Goal: Transaction & Acquisition: Purchase product/service

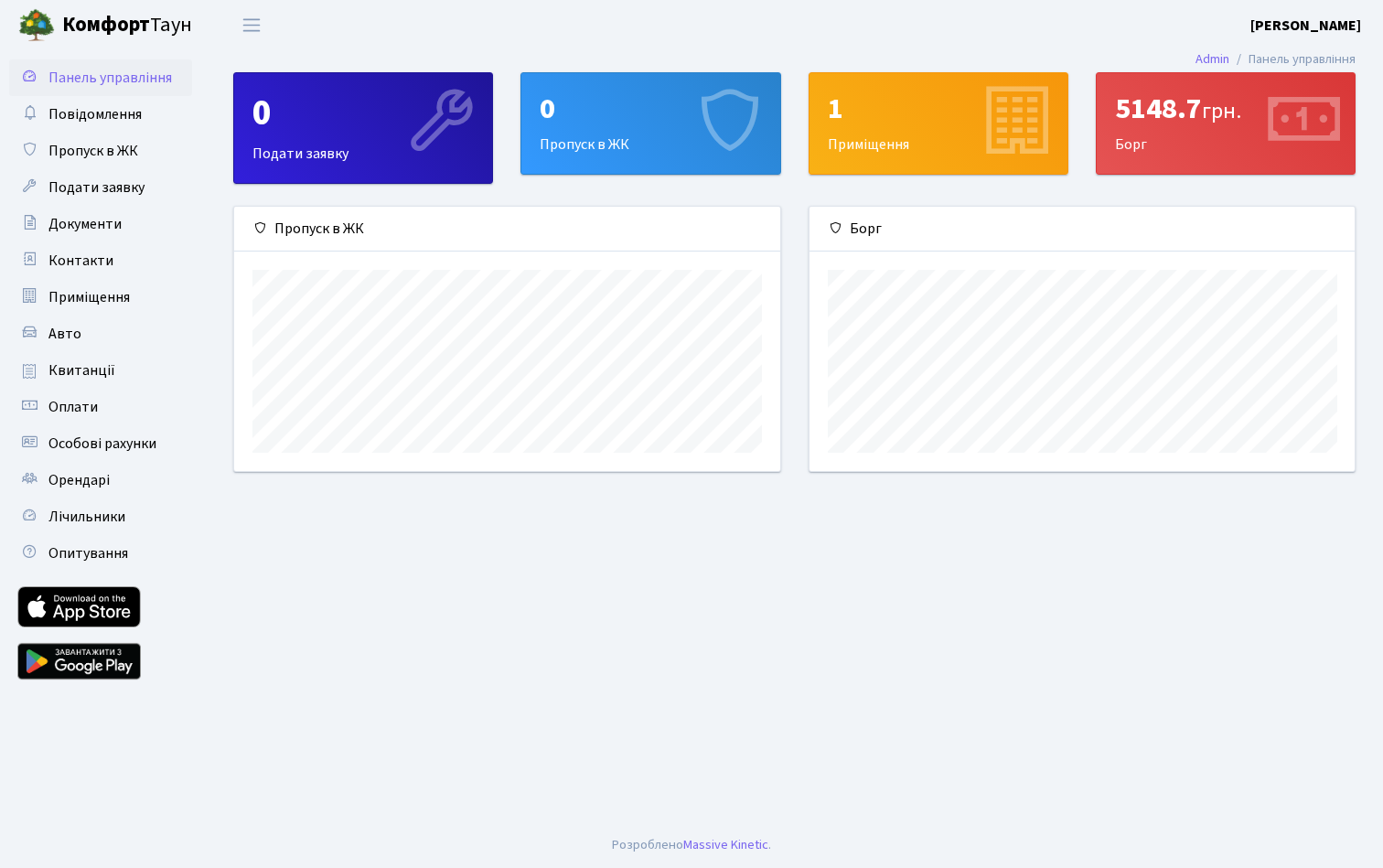
scroll to position [265, 545]
click at [1214, 59] on link "Admin" at bounding box center [1212, 59] width 34 height 19
click at [74, 375] on span "Квитанції" at bounding box center [82, 370] width 67 height 20
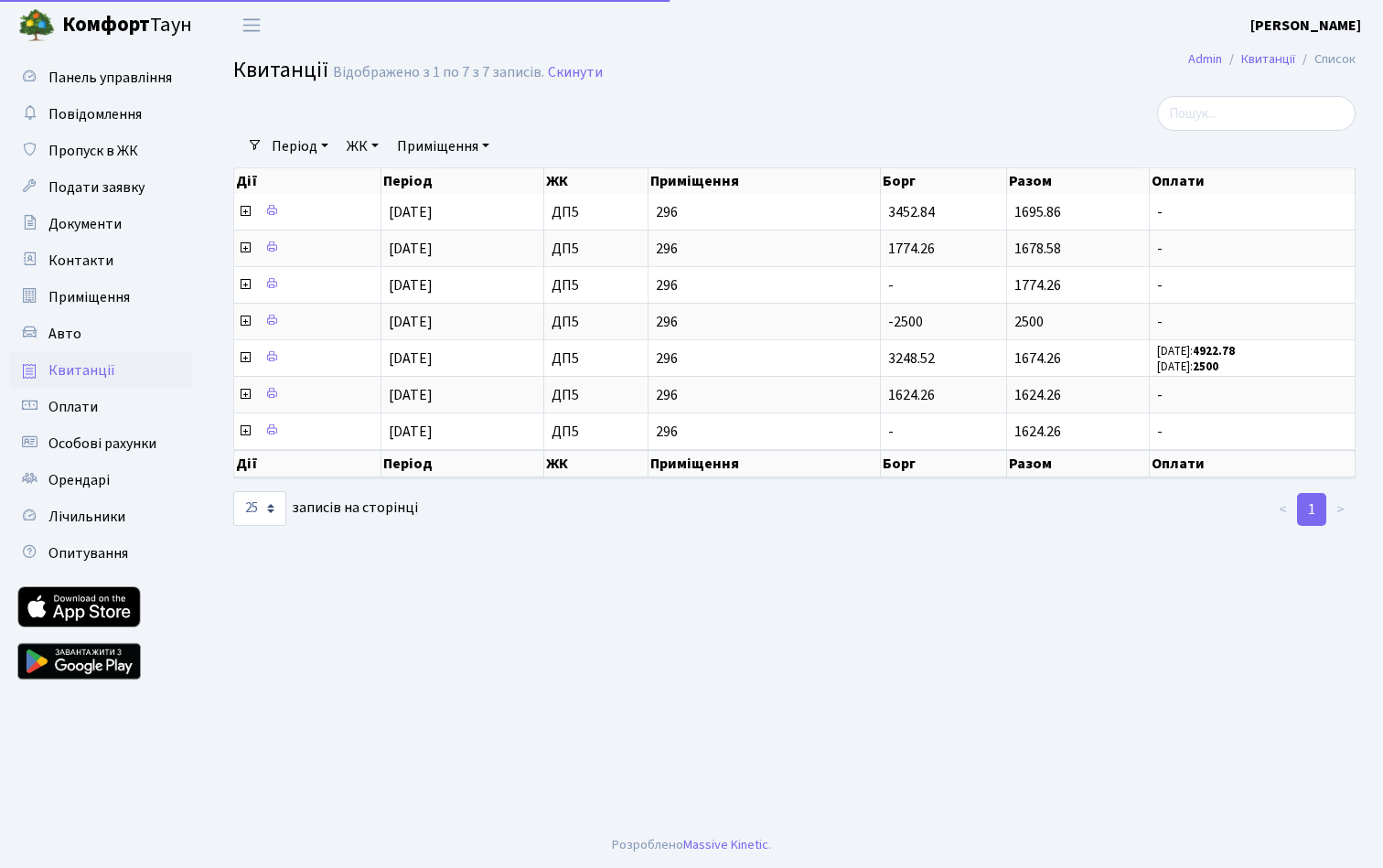
select select "25"
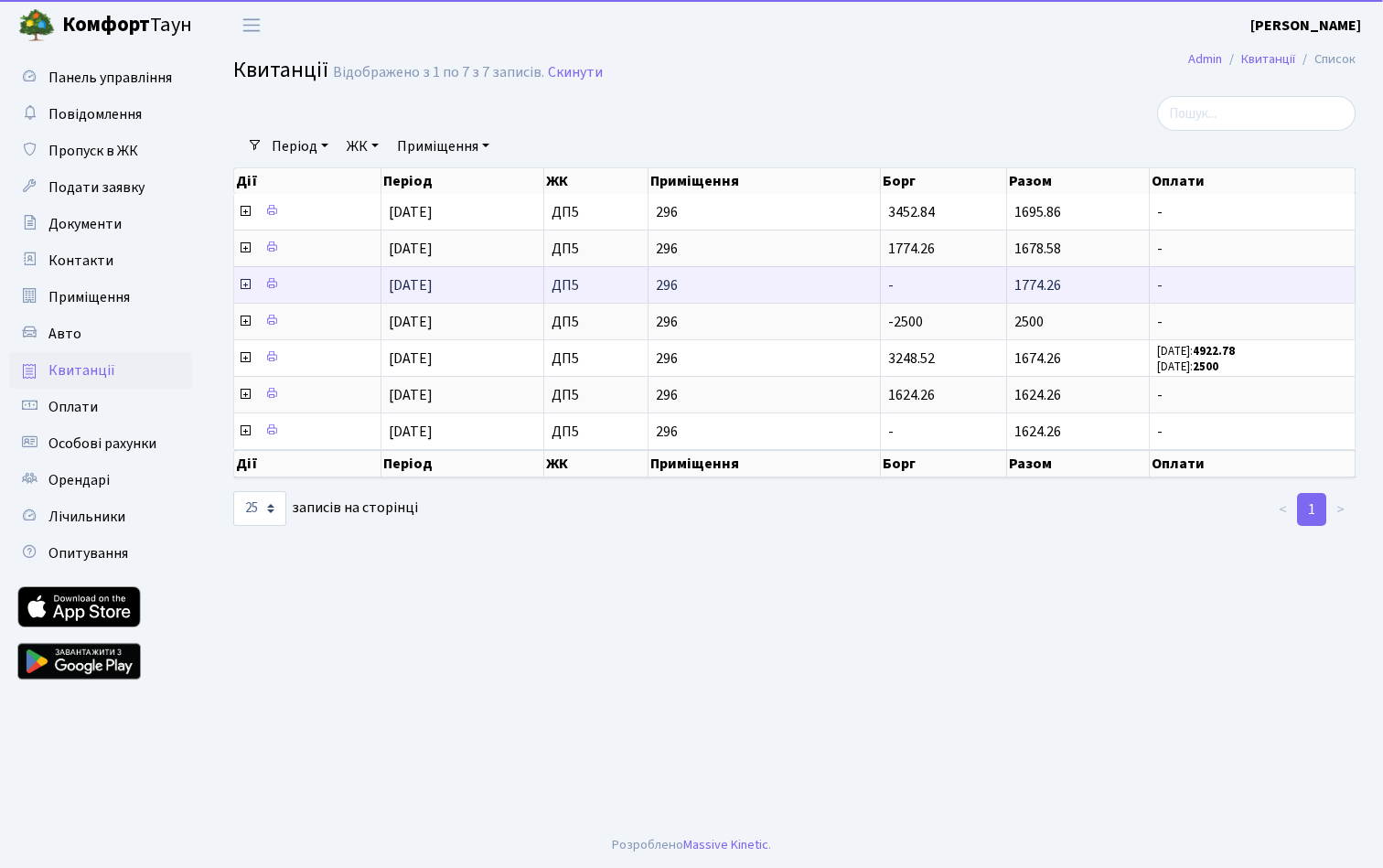
click at [244, 292] on icon at bounding box center [245, 285] width 15 height 15
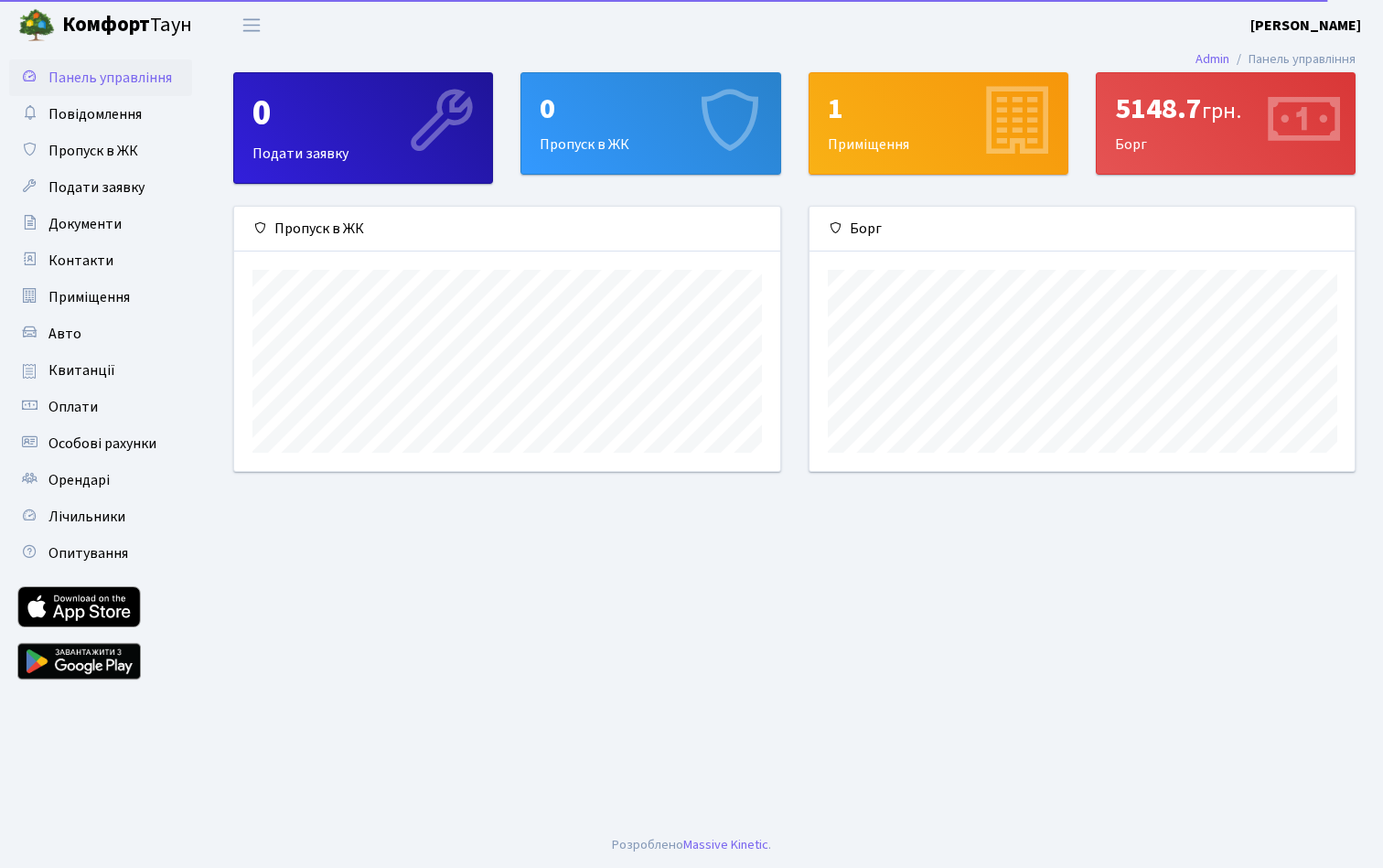
scroll to position [265, 545]
click at [99, 375] on span "Квитанції" at bounding box center [82, 370] width 67 height 20
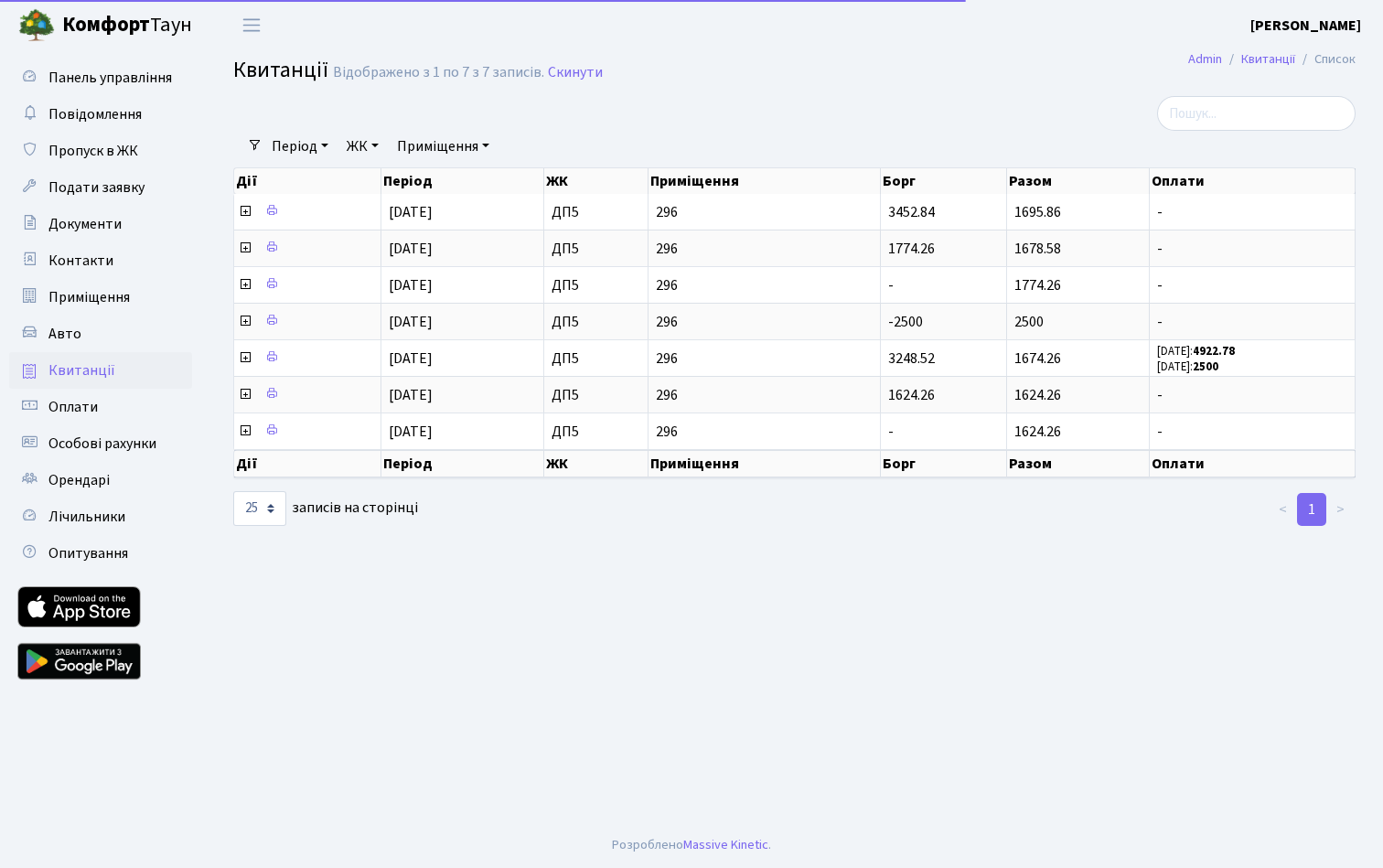
select select "25"
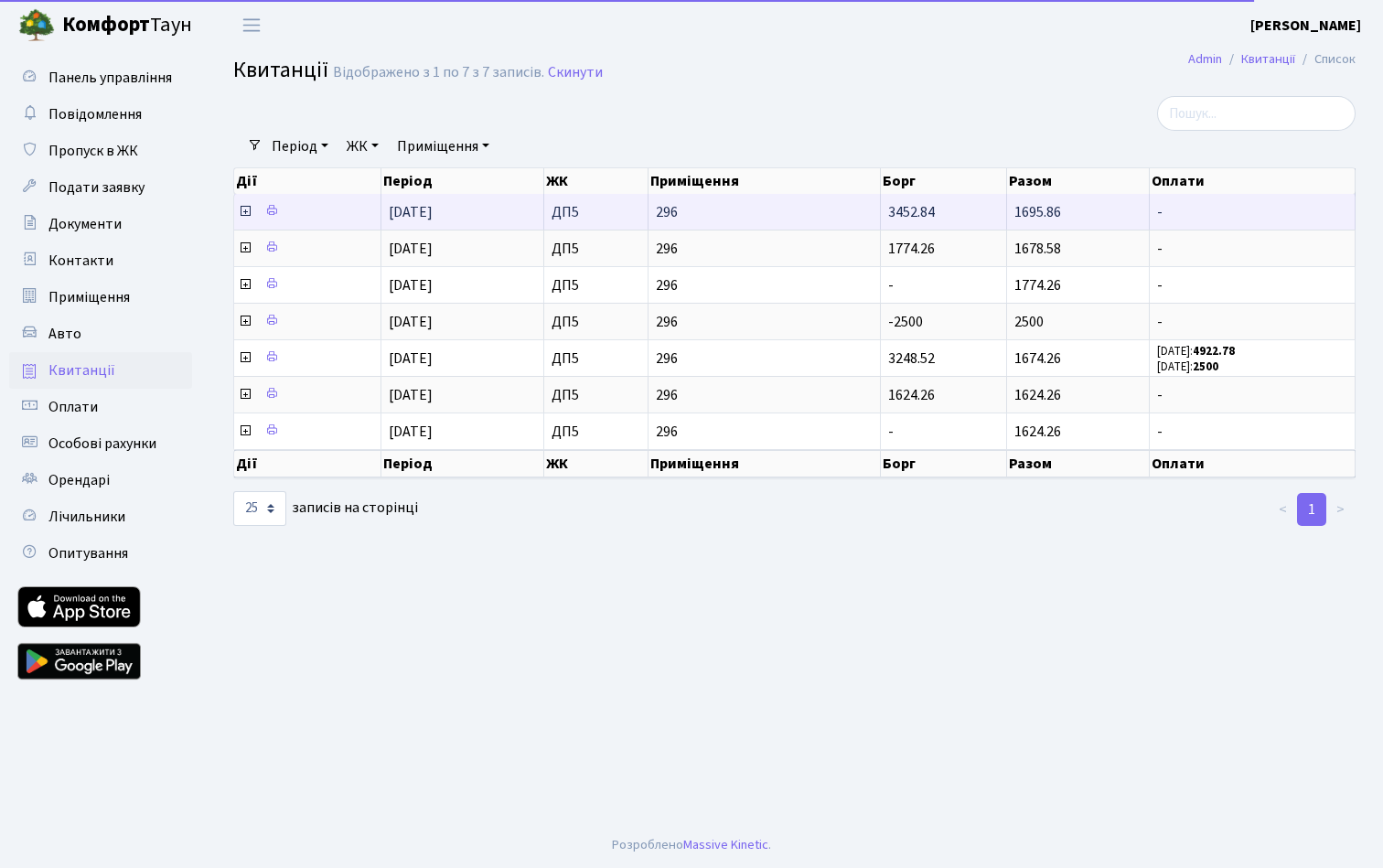
click at [244, 219] on icon at bounding box center [245, 212] width 15 height 15
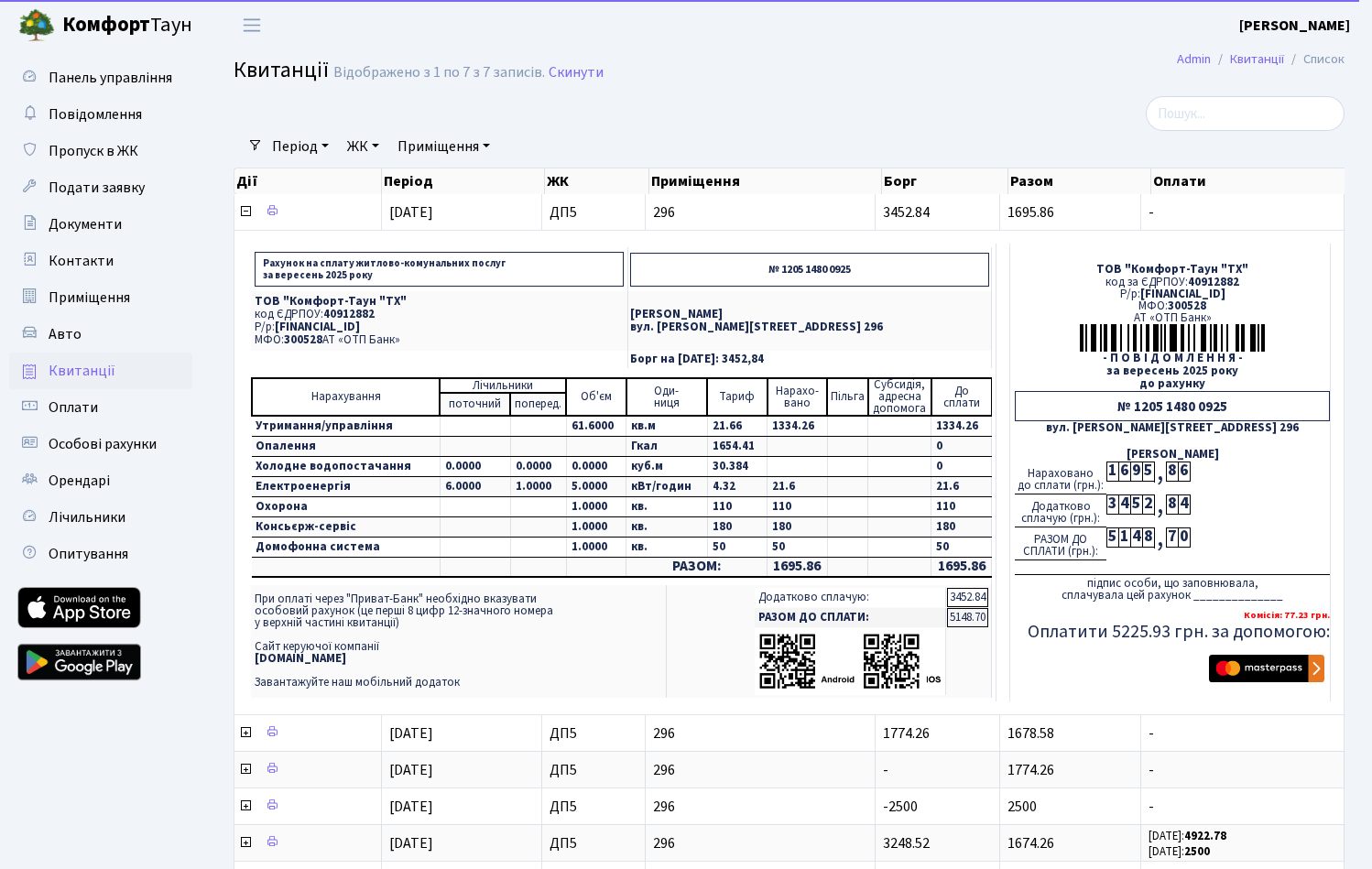
click at [1275, 682] on img "submit" at bounding box center [1267, 668] width 116 height 28
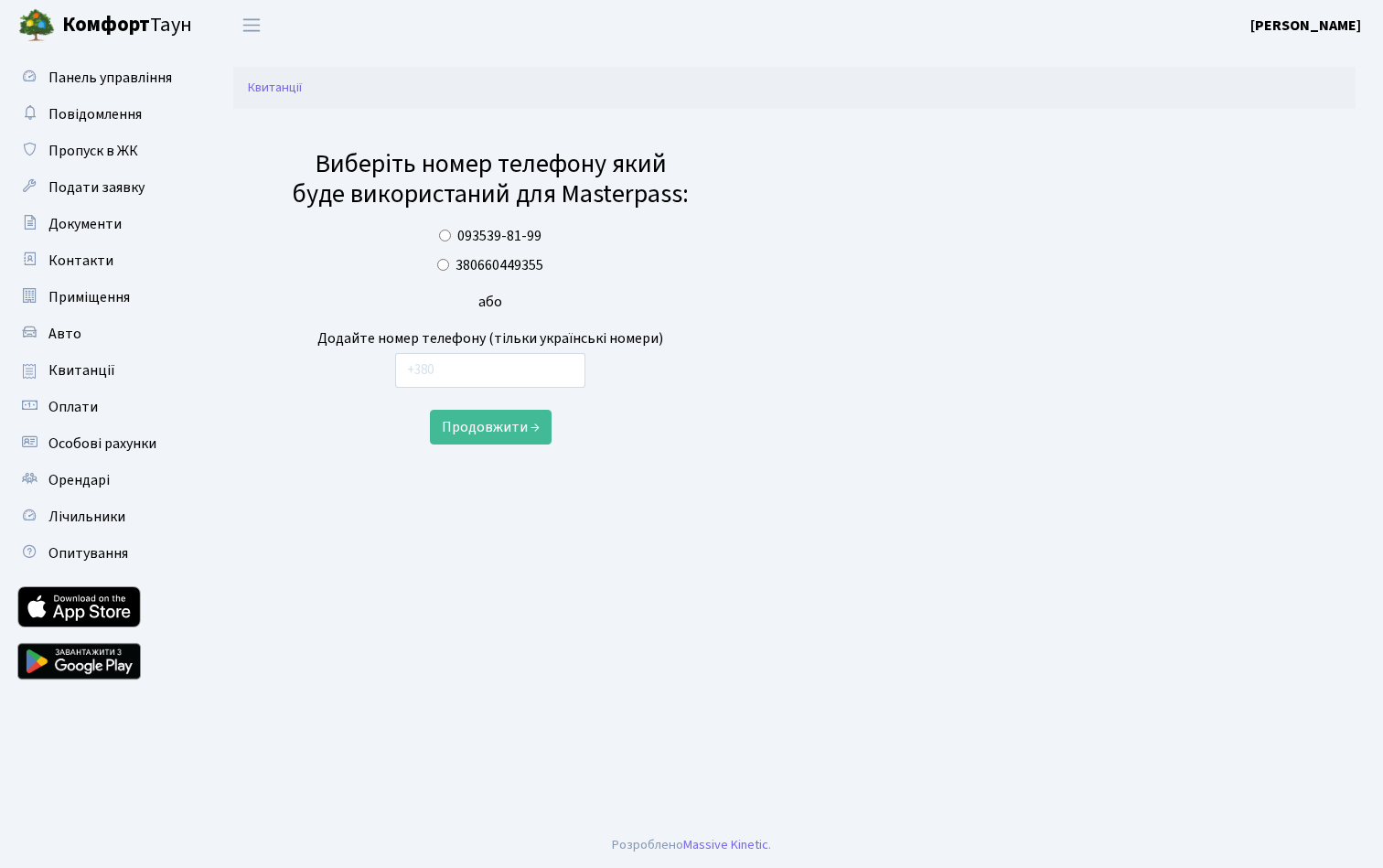
click at [485, 264] on label "380660449355" at bounding box center [499, 266] width 88 height 22
click at [449, 264] on input "380660449355" at bounding box center [442, 265] width 12 height 12
click at [476, 429] on button "Продовжити →" at bounding box center [490, 427] width 122 height 35
click at [441, 367] on input "text" at bounding box center [490, 370] width 191 height 35
radio input "false"
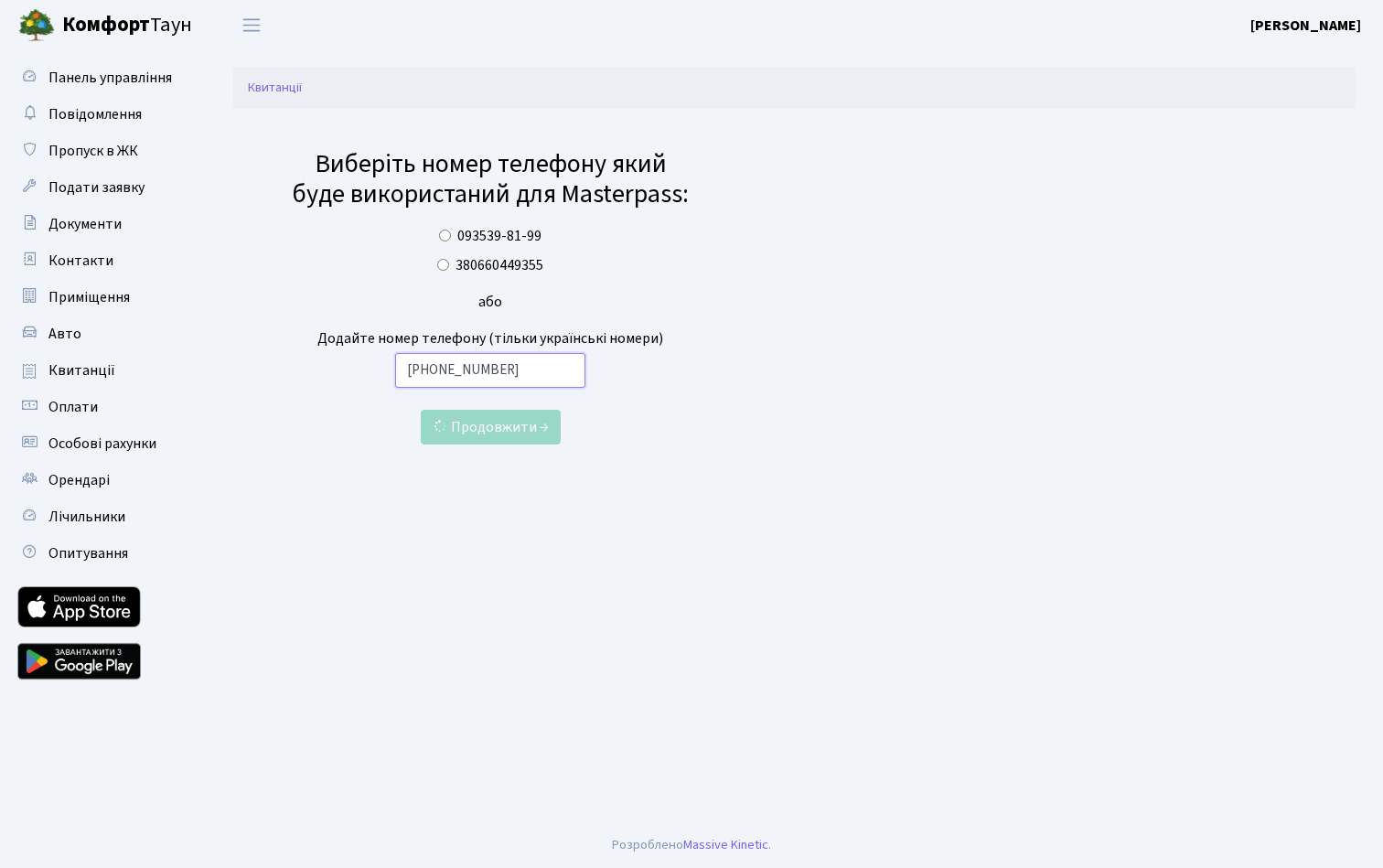
click at [427, 367] on input "+380660449355" at bounding box center [490, 370] width 191 height 35
type input "0660449355"
click at [405, 483] on main "Квитанції Виберіть номер телефону який буде використаний для Masterpass: 093539…" at bounding box center [794, 436] width 1177 height 772
click at [271, 92] on link "Квитанції" at bounding box center [275, 87] width 54 height 19
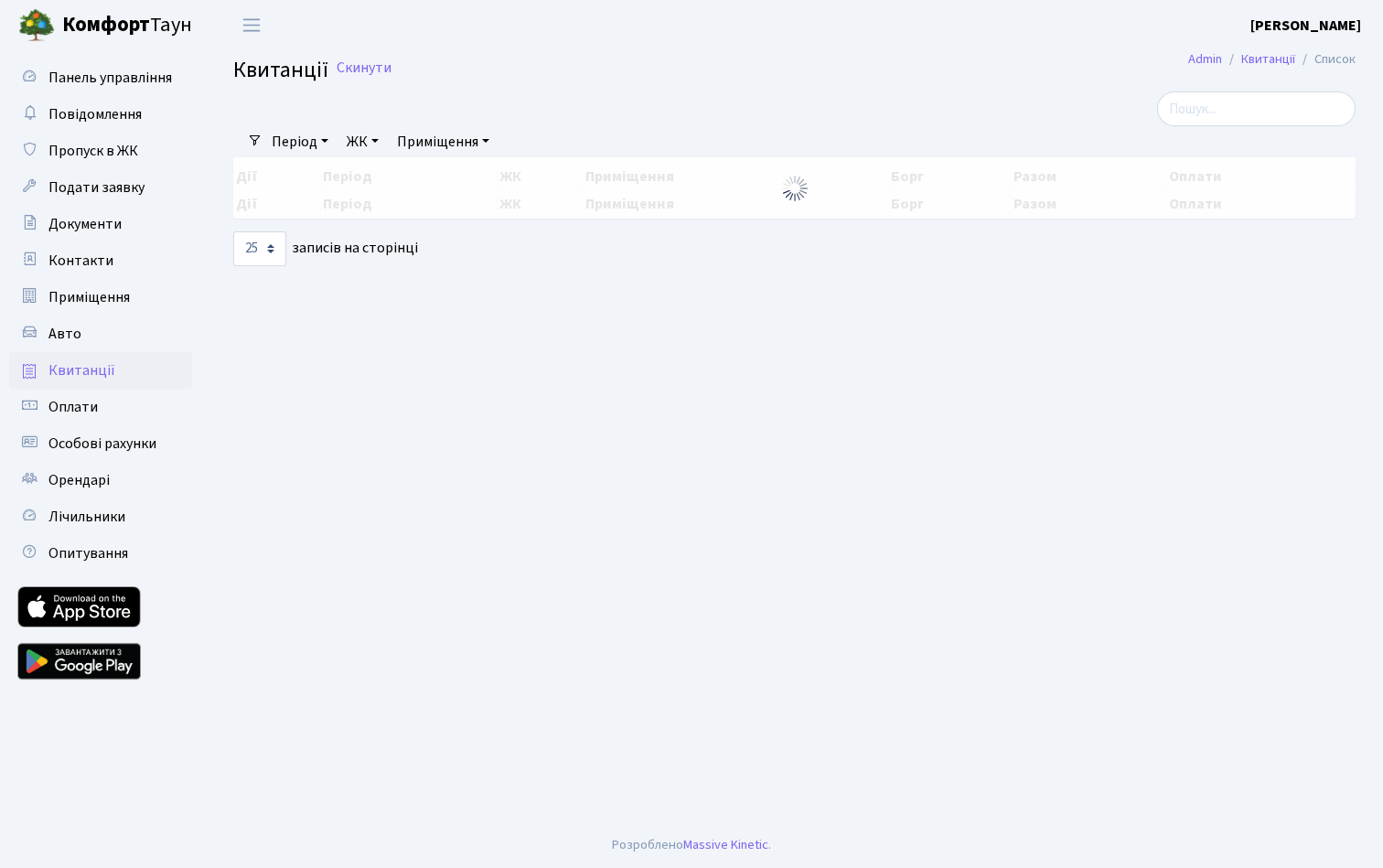
select select "25"
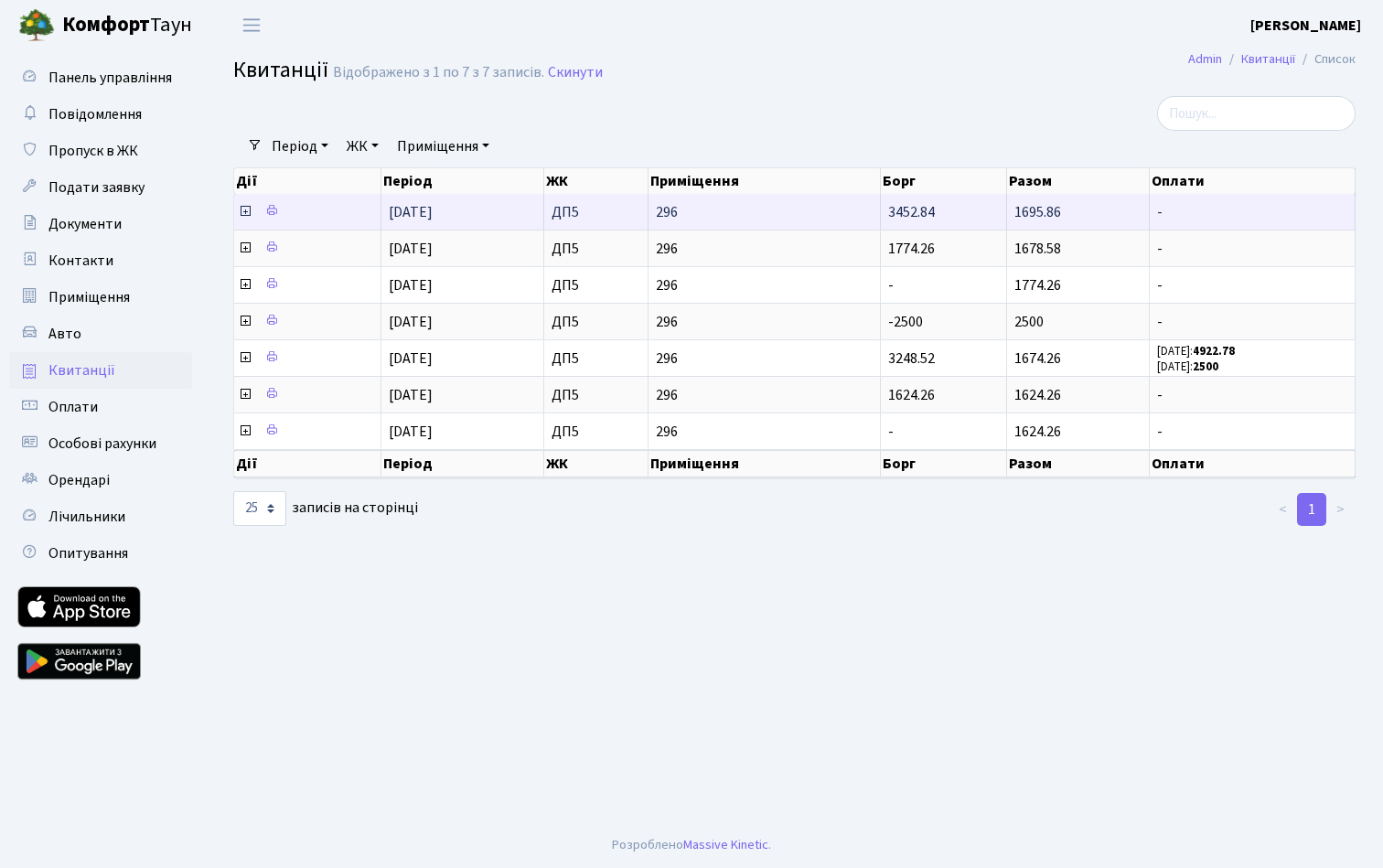
click at [245, 219] on icon at bounding box center [245, 212] width 15 height 15
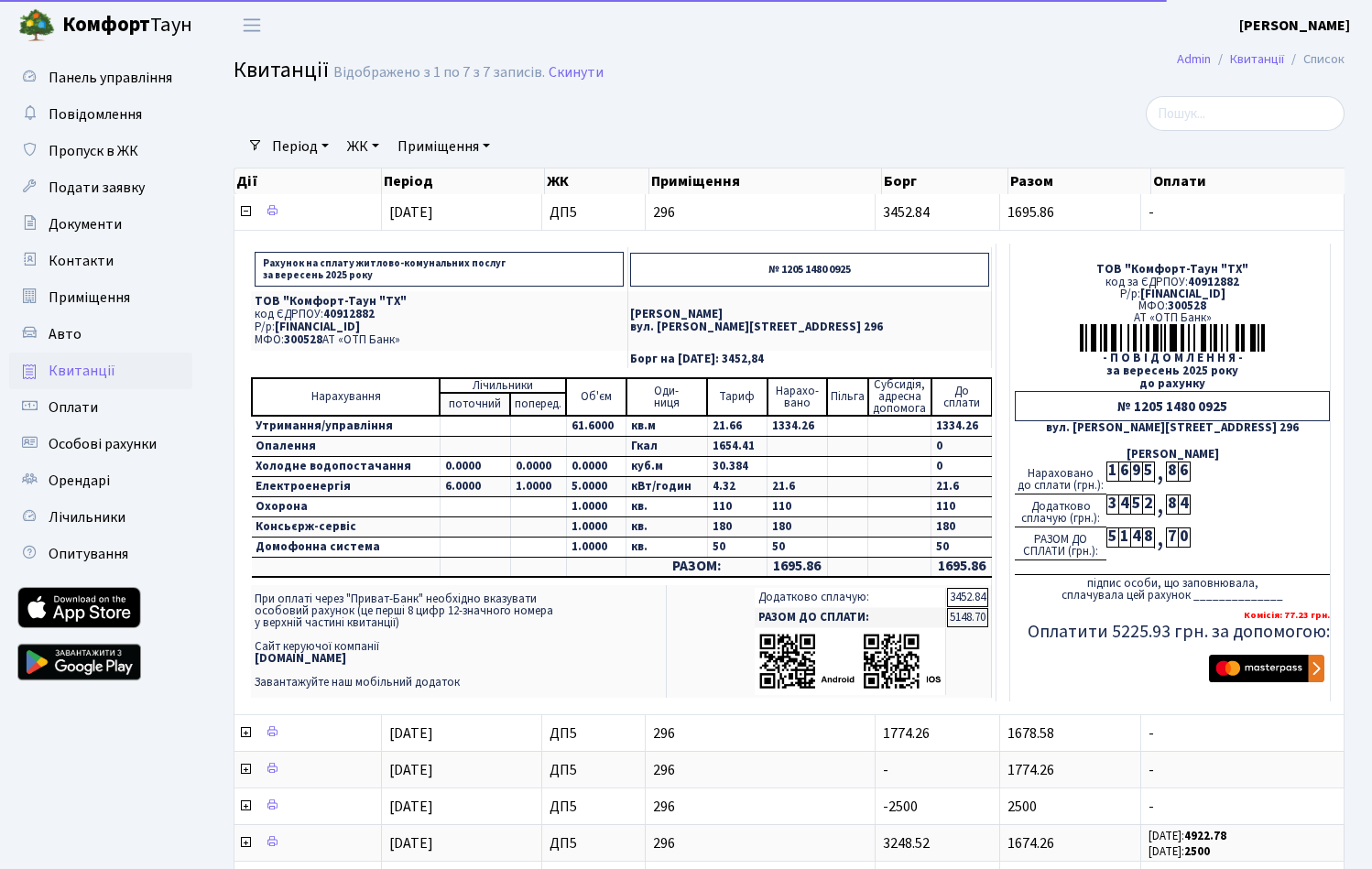
click at [1280, 676] on img "submit" at bounding box center [1267, 668] width 116 height 28
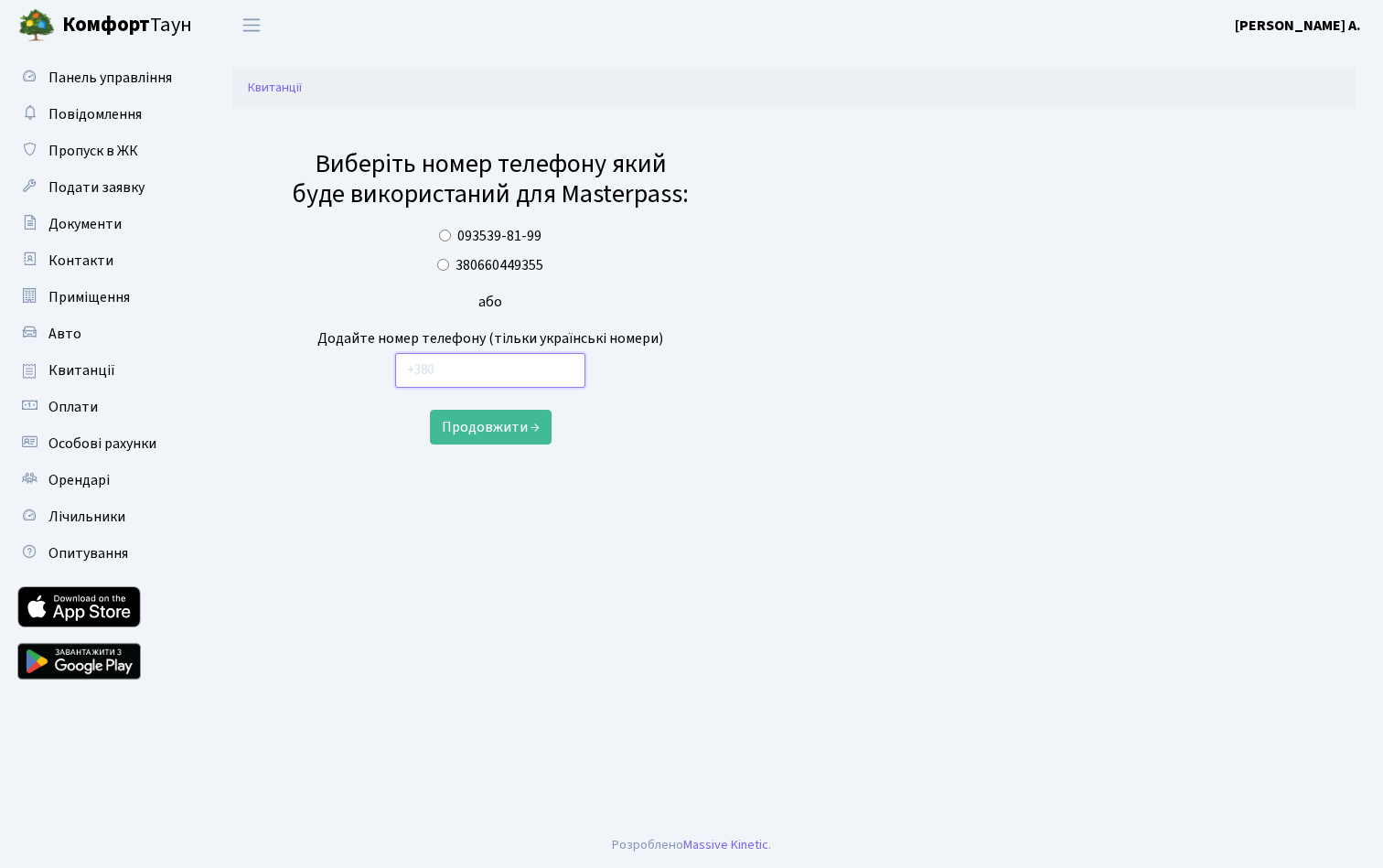
click at [488, 361] on input "text" at bounding box center [490, 370] width 191 height 35
type input "0660449355"
click at [489, 501] on main "Квитанції Виберіть номер телефону який буде використаний для Masterpass: 093539…" at bounding box center [794, 436] width 1177 height 772
click at [500, 431] on button "Продовжити →" at bounding box center [490, 427] width 122 height 35
